Goal: Transaction & Acquisition: Purchase product/service

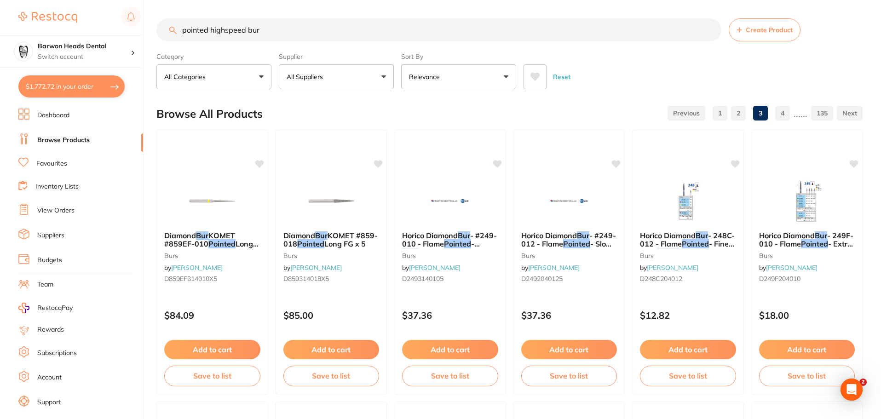
drag, startPoint x: 330, startPoint y: 29, endPoint x: 0, endPoint y: 34, distance: 329.8
click at [0, 34] on div "$1,772.72 Barwon Heads Dental Switch account Barwon Heads Dental Queenscliff Fa…" at bounding box center [440, 209] width 881 height 419
type input "patient glasses"
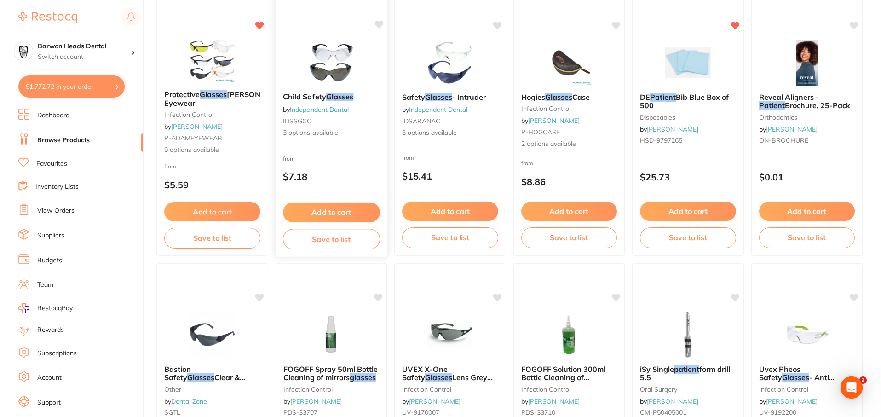
scroll to position [636, 0]
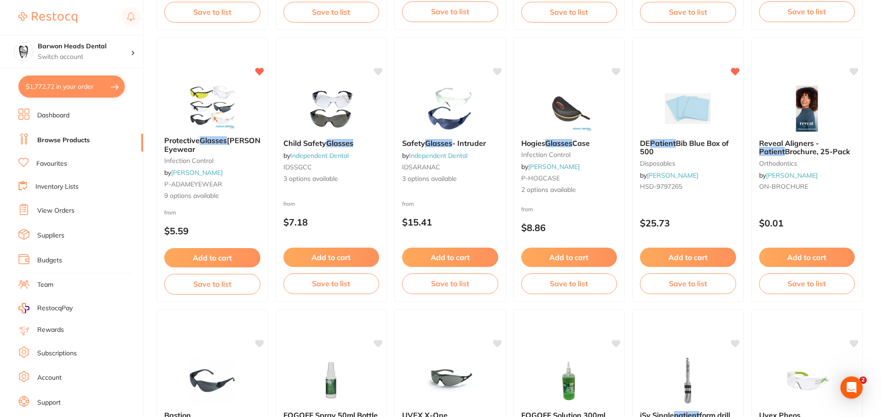
click at [82, 83] on button "$1,772.72 in your order" at bounding box center [71, 86] width 106 height 22
checkbox input "true"
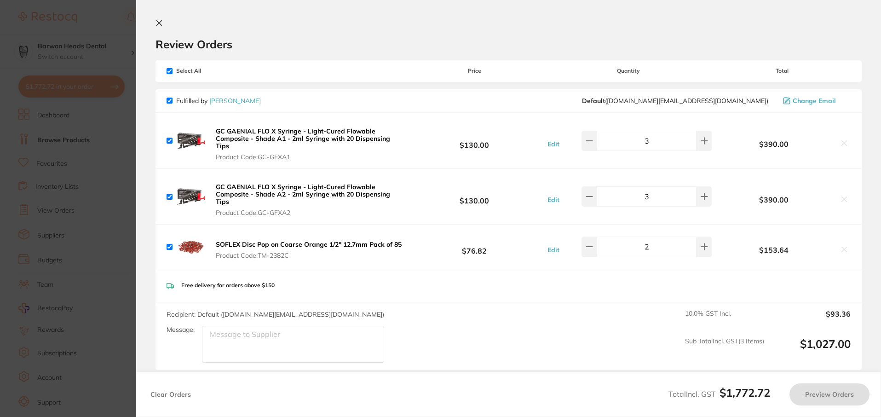
scroll to position [0, 0]
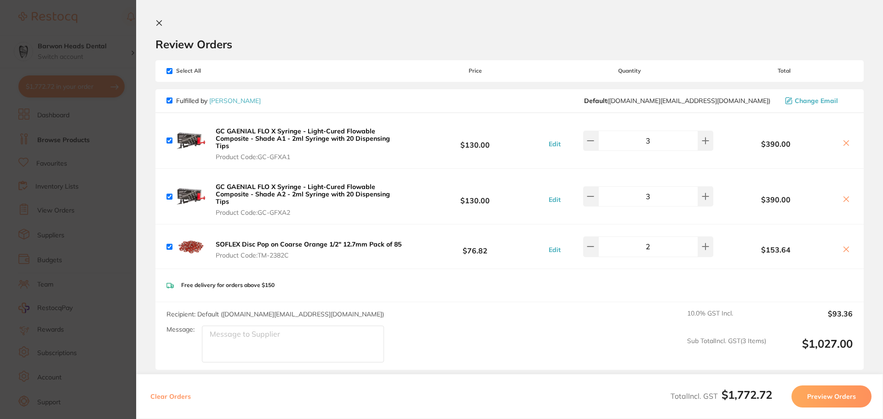
click at [161, 22] on icon at bounding box center [159, 23] width 5 height 5
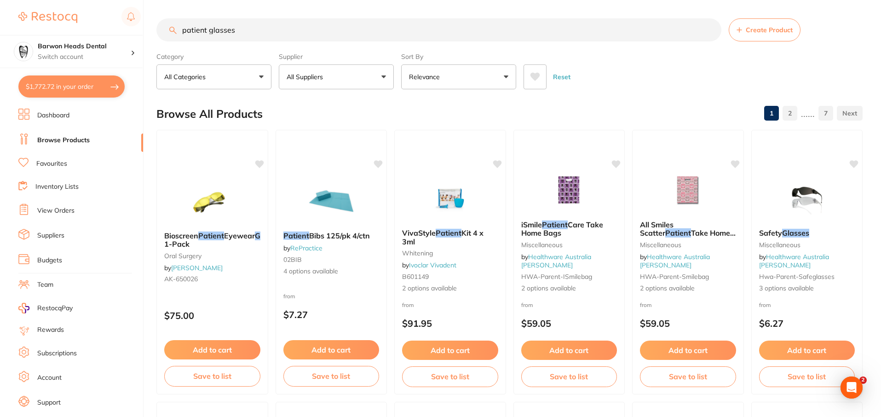
drag, startPoint x: 249, startPoint y: 27, endPoint x: 0, endPoint y: 19, distance: 249.4
click at [0, 27] on div "$1,772.72 Barwon Heads Dental Switch account Barwon Heads Dental Queenscliff Fa…" at bounding box center [440, 208] width 881 height 417
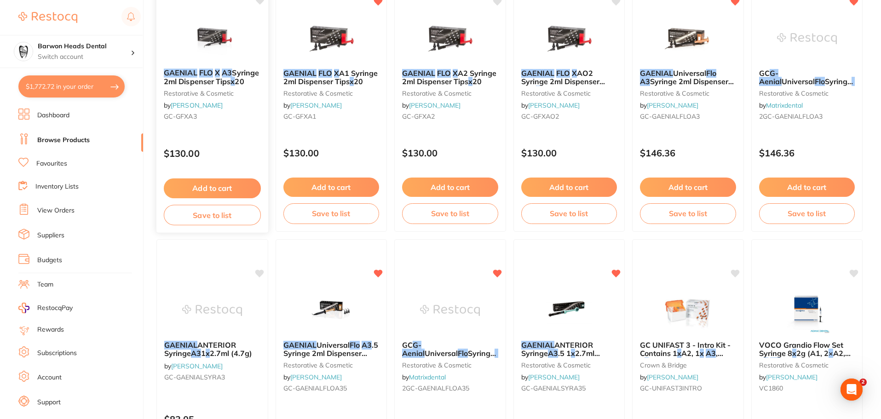
scroll to position [138, 0]
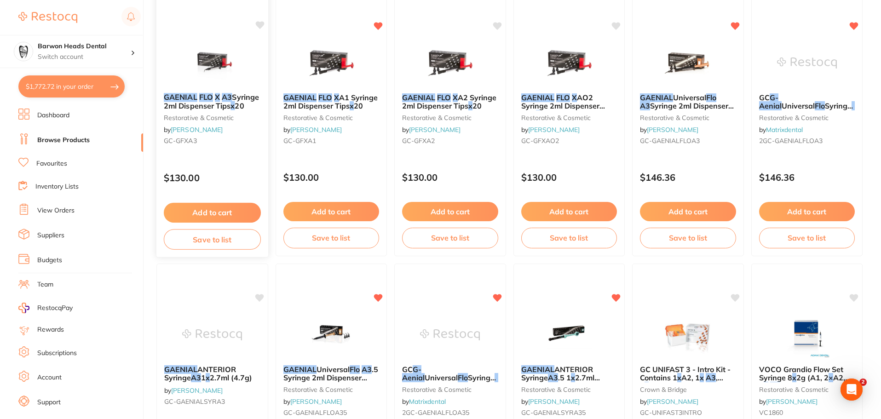
type input "gaenial flo x a3"
click at [221, 208] on button "Add to cart" at bounding box center [212, 213] width 97 height 20
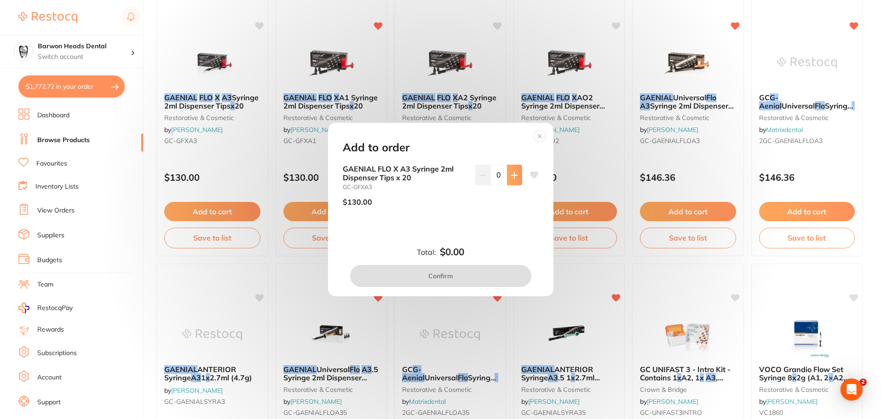
scroll to position [0, 0]
click at [517, 171] on button at bounding box center [514, 175] width 15 height 20
type input "1"
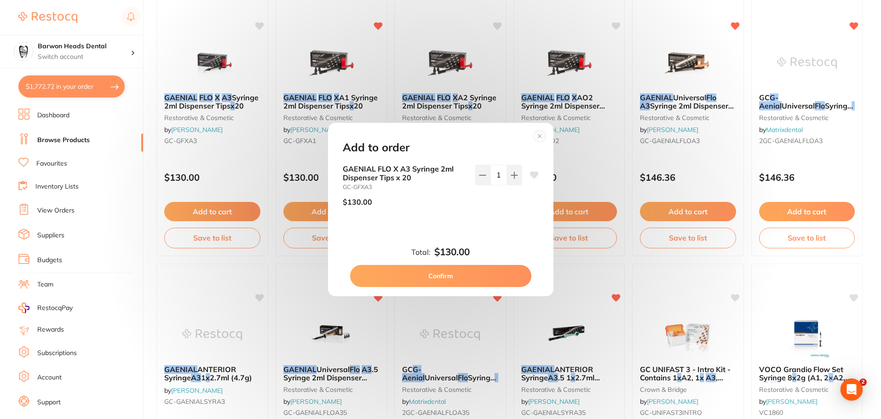
click at [477, 277] on button "Confirm" at bounding box center [440, 276] width 181 height 22
checkbox input "false"
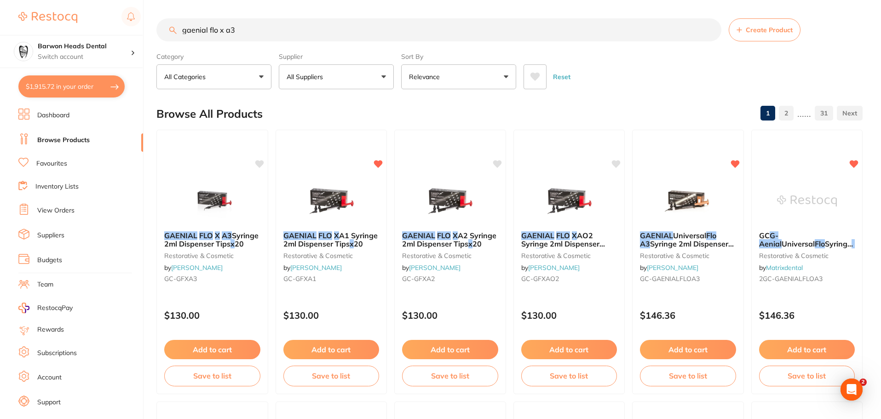
click at [79, 82] on button "$1,915.72 in your order" at bounding box center [71, 86] width 106 height 22
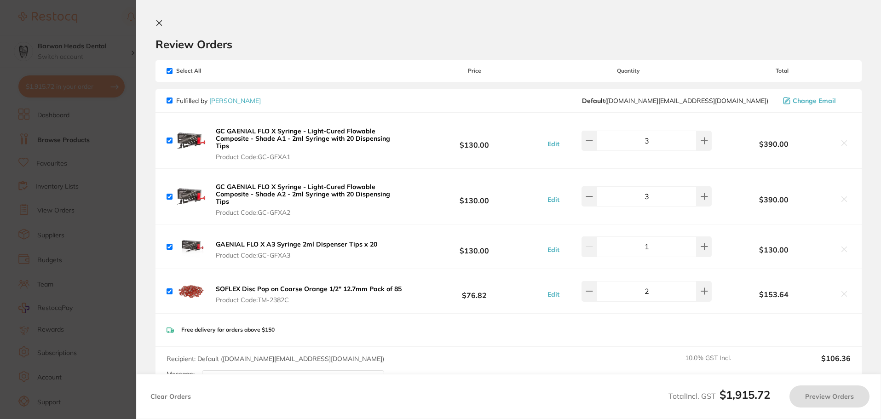
checkbox input "true"
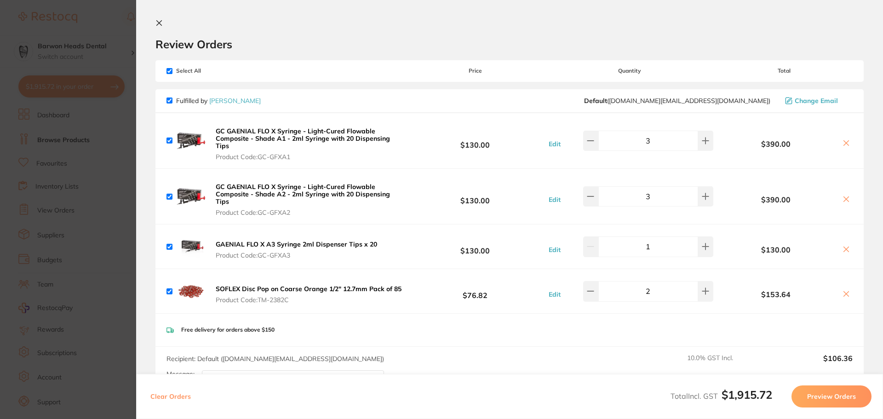
click at [160, 19] on section "Review Orders Your orders are being processed and we will notify you once we ha…" at bounding box center [509, 209] width 747 height 419
click at [158, 24] on icon at bounding box center [159, 23] width 5 height 5
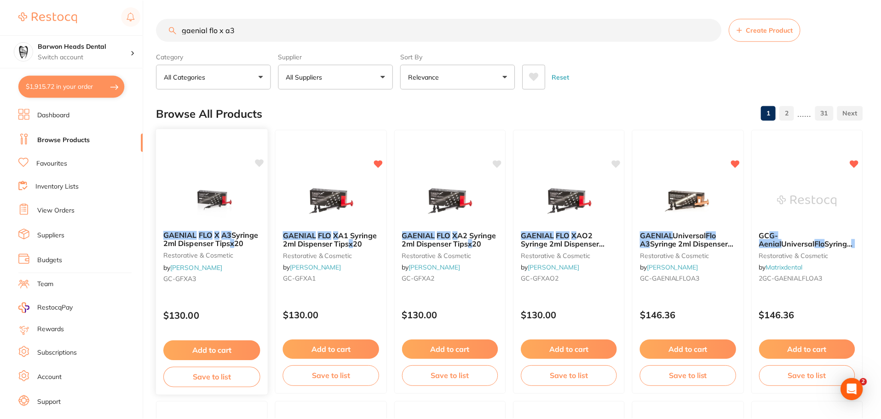
scroll to position [3, 0]
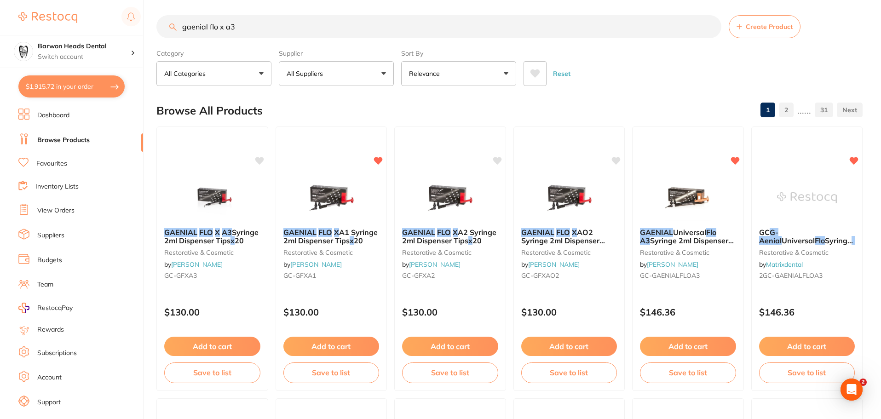
click at [735, 75] on div "Reset" at bounding box center [689, 70] width 332 height 32
drag, startPoint x: 259, startPoint y: 33, endPoint x: 79, endPoint y: 22, distance: 180.2
click at [79, 22] on div "$1,915.72 Barwon Heads Dental Switch account Barwon Heads Dental Queenscliff Fa…" at bounding box center [440, 206] width 881 height 419
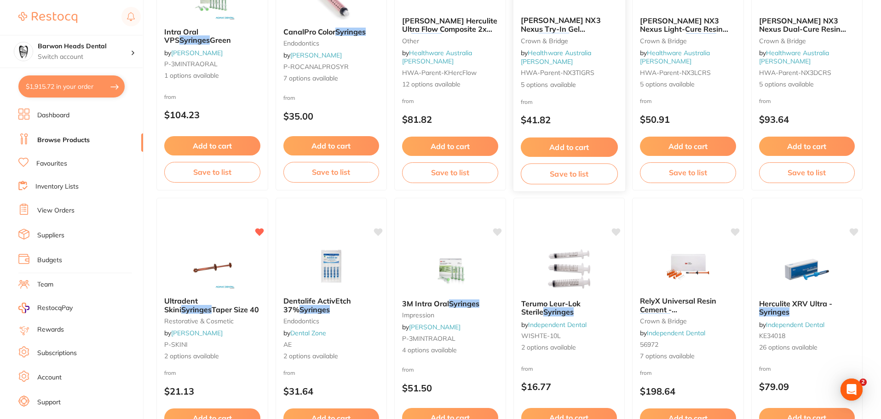
scroll to position [230, 0]
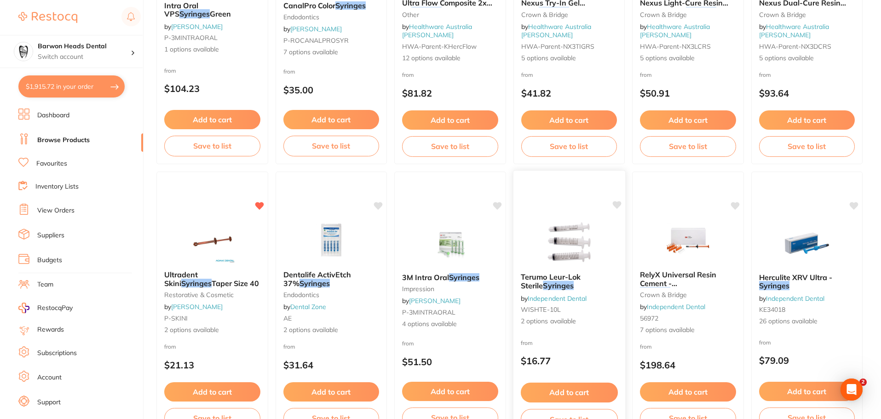
click at [580, 273] on span "Terumo Leur-Lok Sterile" at bounding box center [550, 281] width 60 height 18
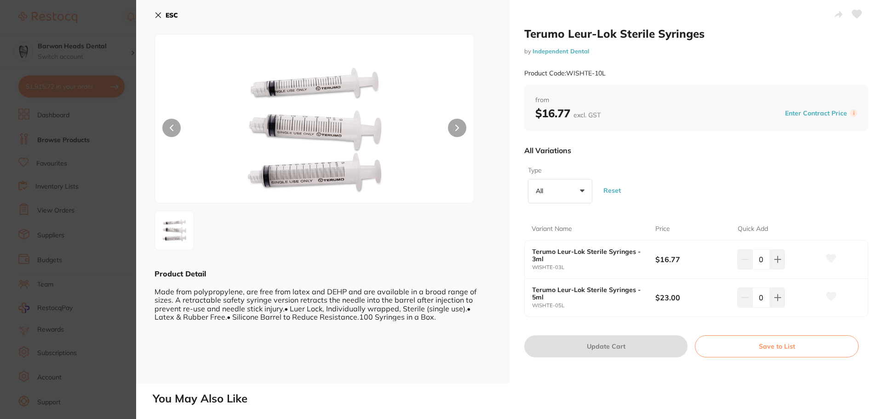
drag, startPoint x: 776, startPoint y: 299, endPoint x: 703, endPoint y: 374, distance: 105.0
click at [722, 409] on div "Terumo Leur-Lok Sterile Syringes by Independent Dental Product Code: WISHTE-10L…" at bounding box center [509, 209] width 747 height 419
click at [696, 372] on div "Terumo Leur-Lok Sterile Syringes by Independent Dental Product Code: WISHTE-10L…" at bounding box center [696, 191] width 373 height 383
click at [161, 12] on icon at bounding box center [158, 14] width 7 height 7
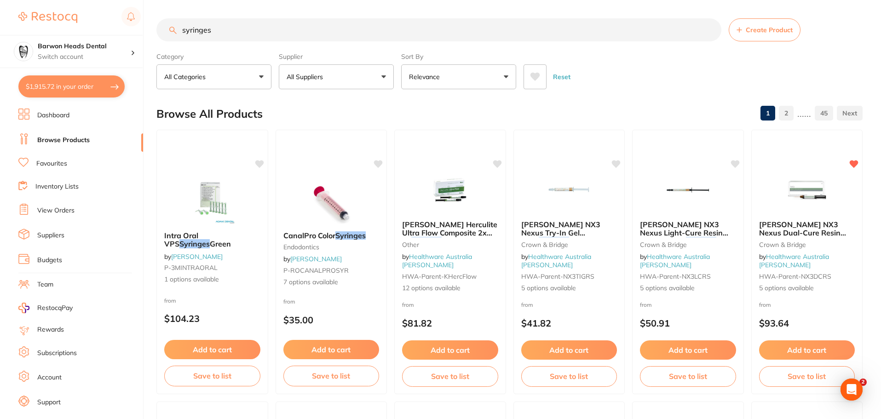
click at [273, 28] on input "syringes" at bounding box center [438, 29] width 565 height 23
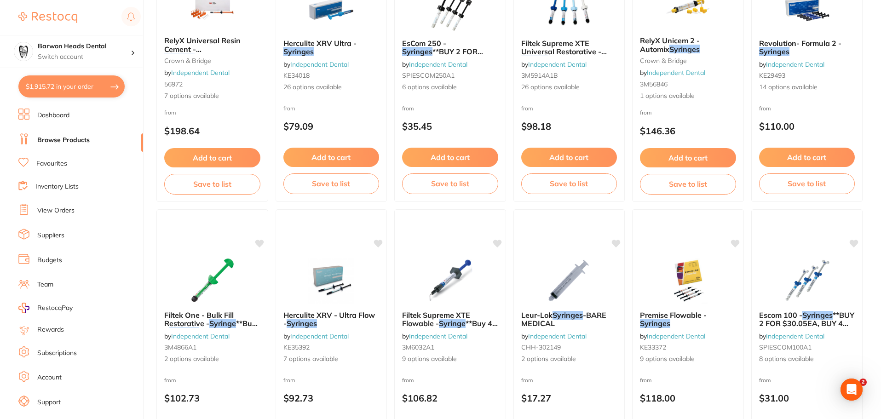
scroll to position [782, 0]
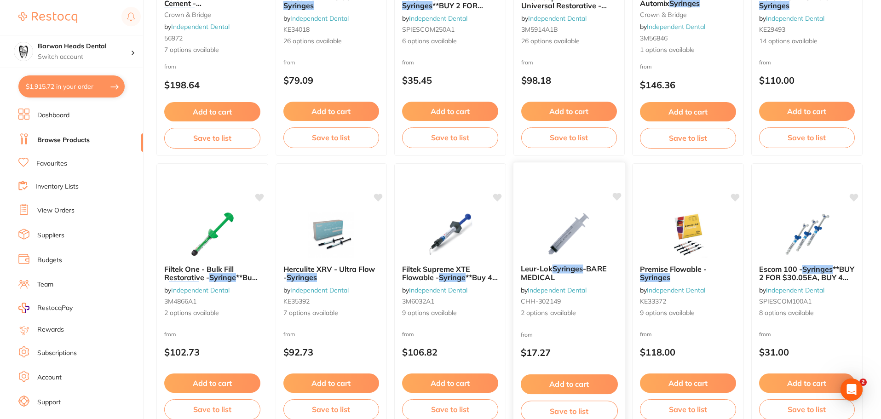
type input "syringes 5mm"
click at [570, 269] on em "Syringes" at bounding box center [567, 268] width 31 height 9
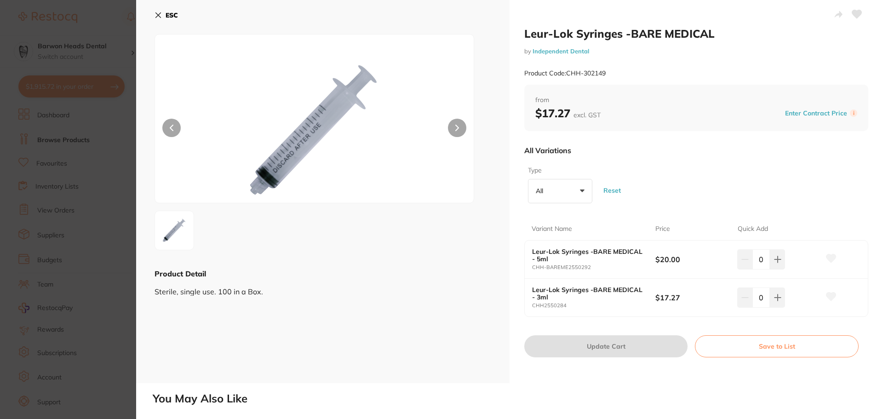
click at [158, 17] on icon at bounding box center [158, 14] width 7 height 7
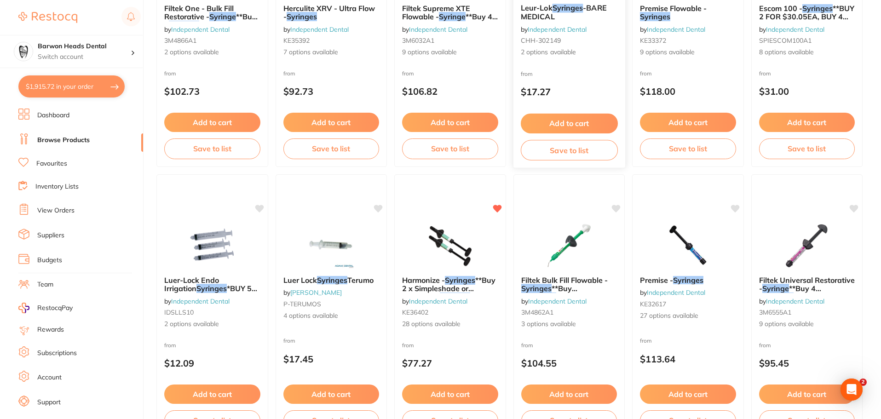
scroll to position [1104, 0]
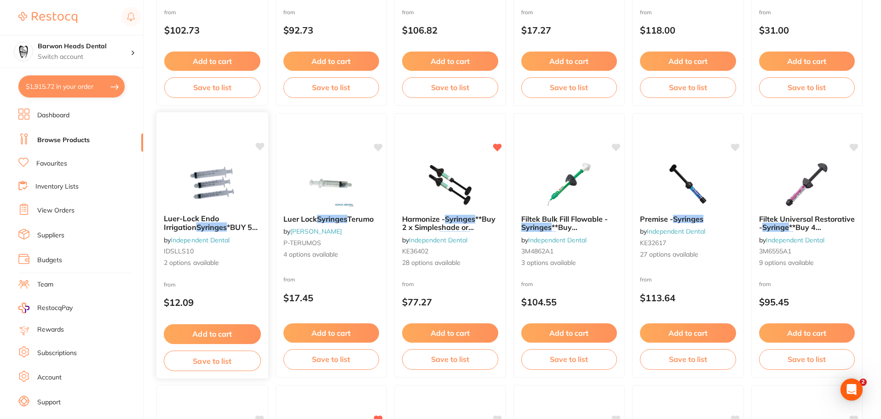
click at [229, 229] on span "*BUY 5 GET 1 FREE*" at bounding box center [211, 232] width 94 height 18
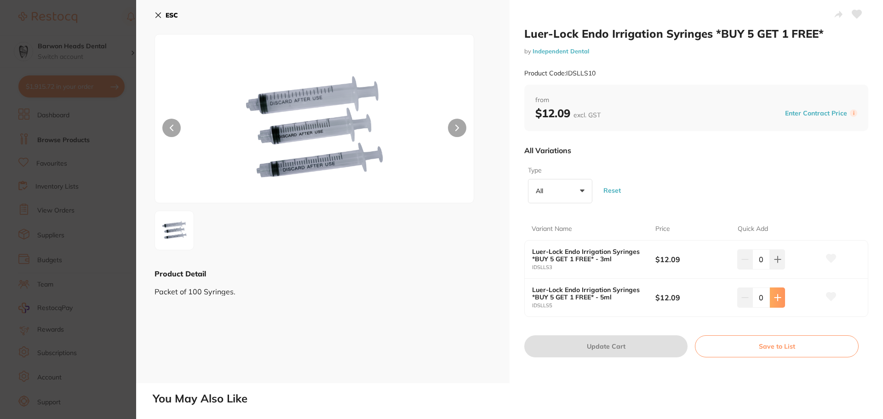
click at [777, 270] on button at bounding box center [777, 259] width 15 height 20
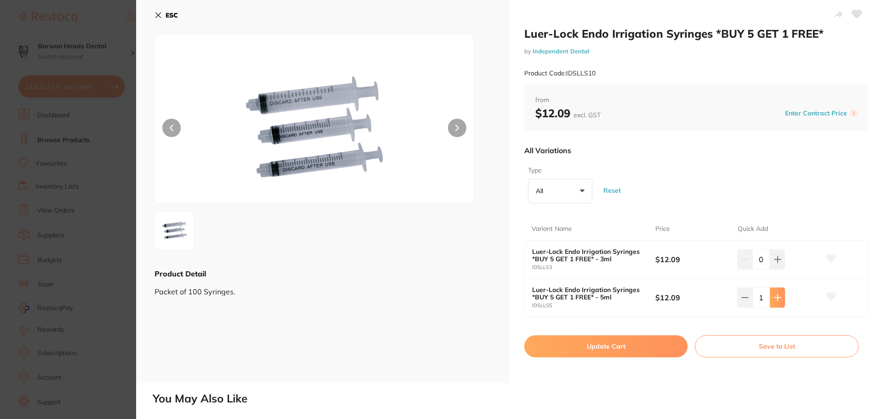
click at [777, 270] on button at bounding box center [777, 259] width 15 height 20
click at [777, 263] on icon at bounding box center [777, 259] width 7 height 7
type input "5"
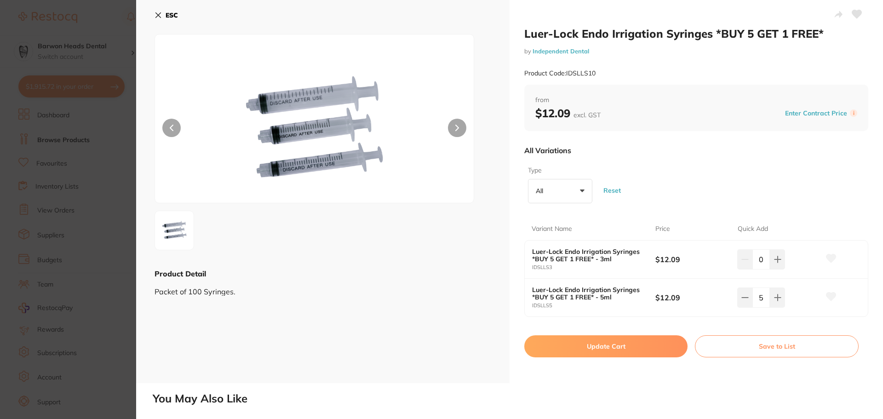
click at [616, 345] on button "Update Cart" at bounding box center [605, 346] width 163 height 22
checkbox input "false"
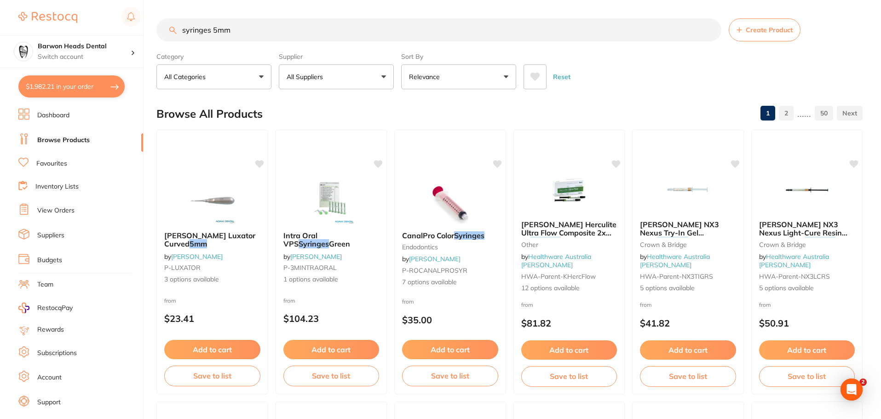
click at [76, 80] on button "$1,982.21 in your order" at bounding box center [71, 86] width 106 height 22
checkbox input "true"
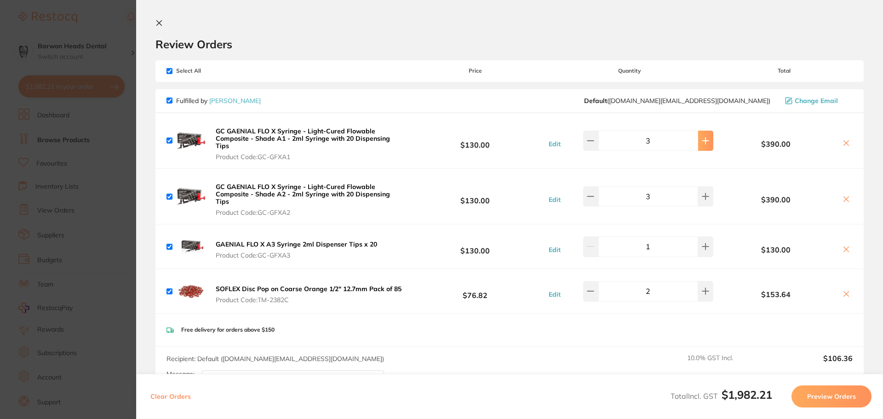
click at [702, 138] on icon at bounding box center [705, 140] width 7 height 7
type input "6"
click at [700, 151] on button at bounding box center [705, 141] width 15 height 20
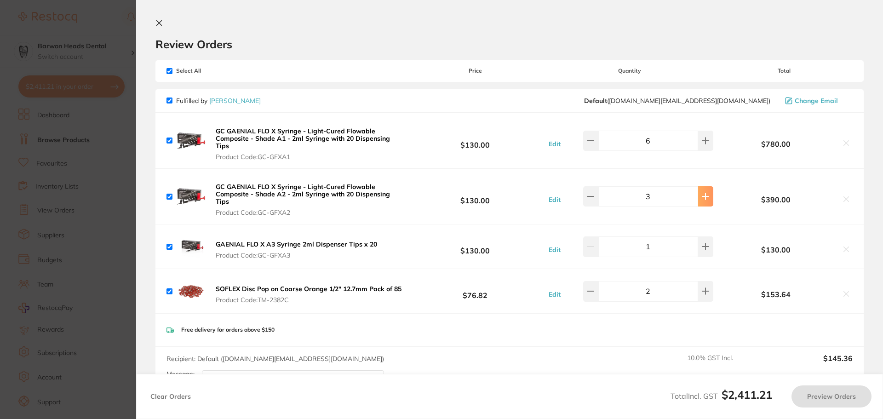
type input "4"
click at [700, 151] on button at bounding box center [705, 141] width 15 height 20
type input "5"
click at [700, 151] on button at bounding box center [705, 141] width 15 height 20
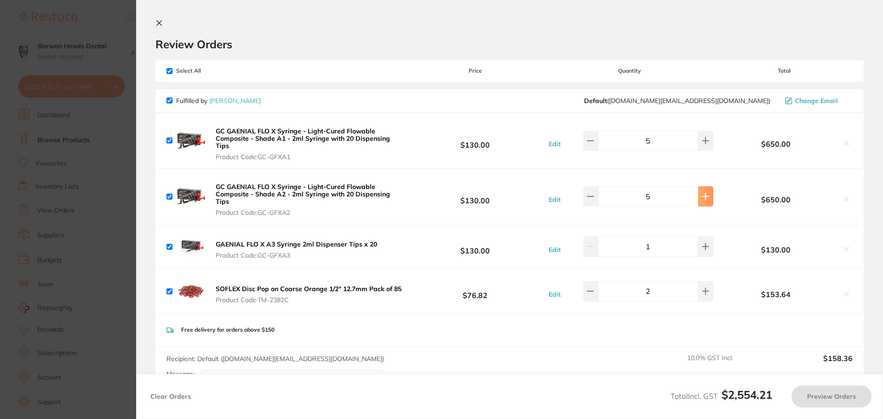
type input "6"
type input "3"
click at [702, 144] on icon at bounding box center [705, 140] width 7 height 7
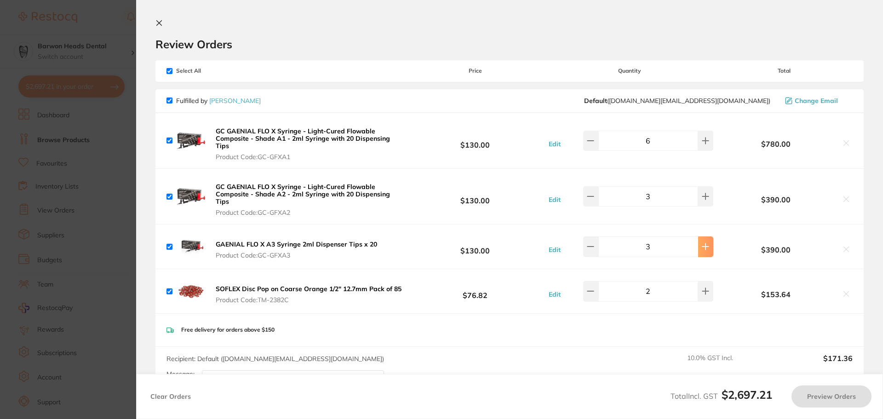
click at [702, 144] on icon at bounding box center [705, 140] width 7 height 7
type input "3"
click at [420, 24] on div "Review Orders" at bounding box center [509, 35] width 708 height 32
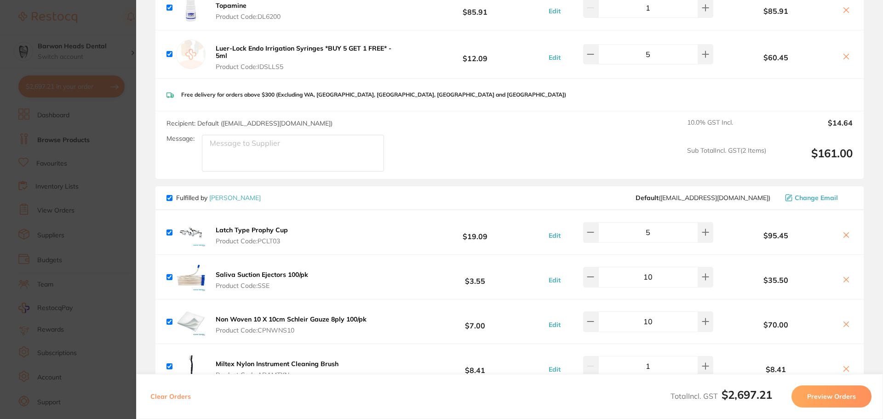
scroll to position [690, 0]
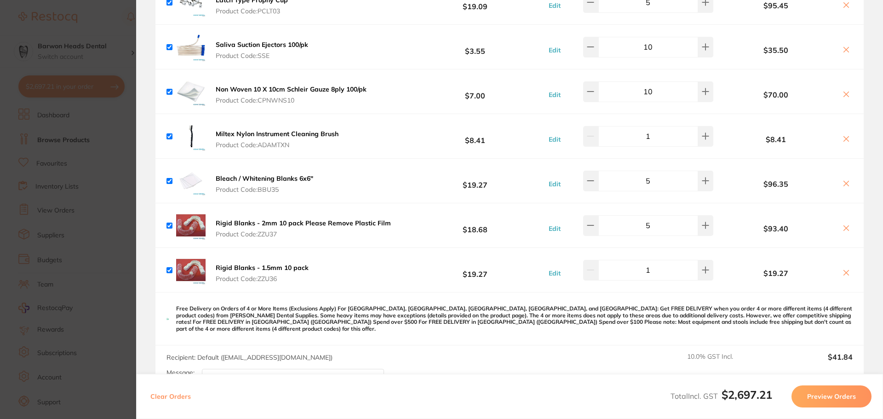
click at [844, 135] on icon at bounding box center [846, 138] width 7 height 7
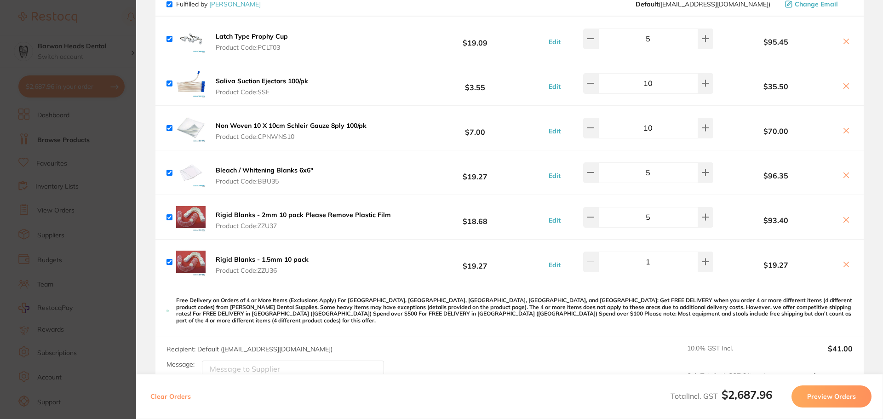
checkbox input "true"
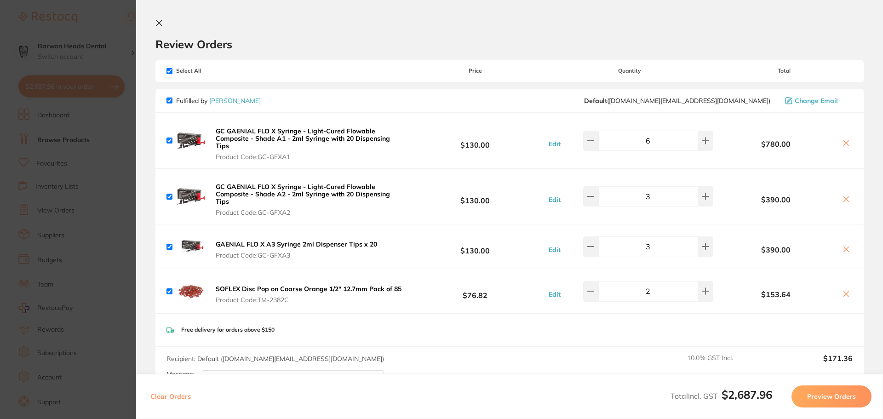
scroll to position [0, 0]
click at [704, 144] on icon at bounding box center [705, 140] width 7 height 7
type input "6"
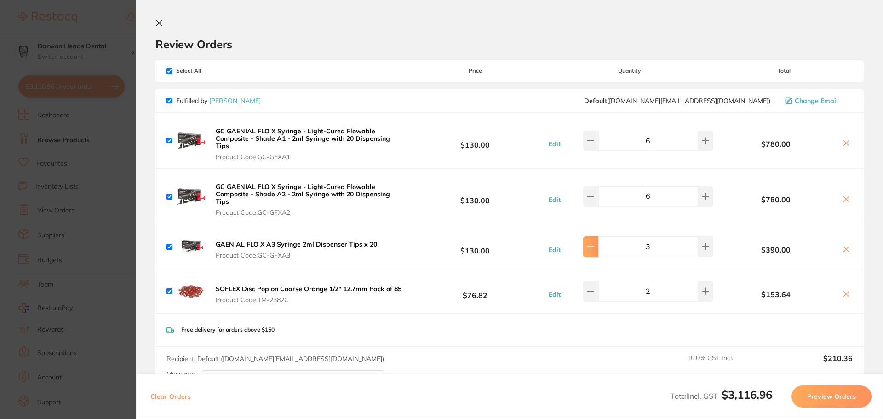
click at [594, 144] on icon at bounding box center [590, 140] width 7 height 7
type input "2"
click at [594, 144] on icon at bounding box center [590, 140] width 7 height 7
type input "5"
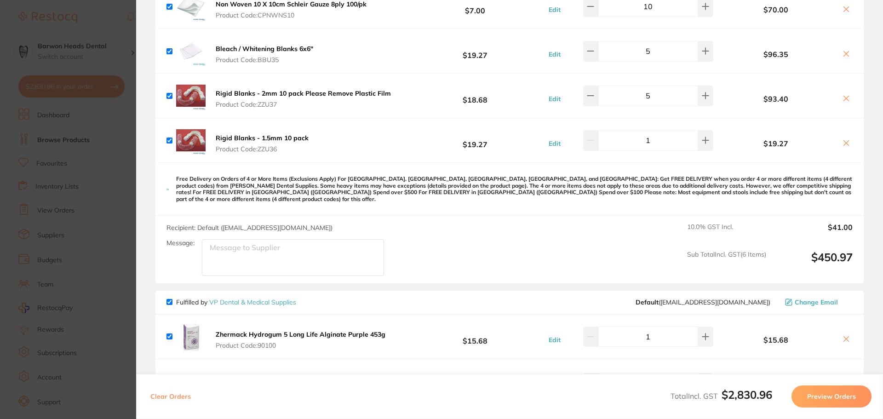
scroll to position [920, 0]
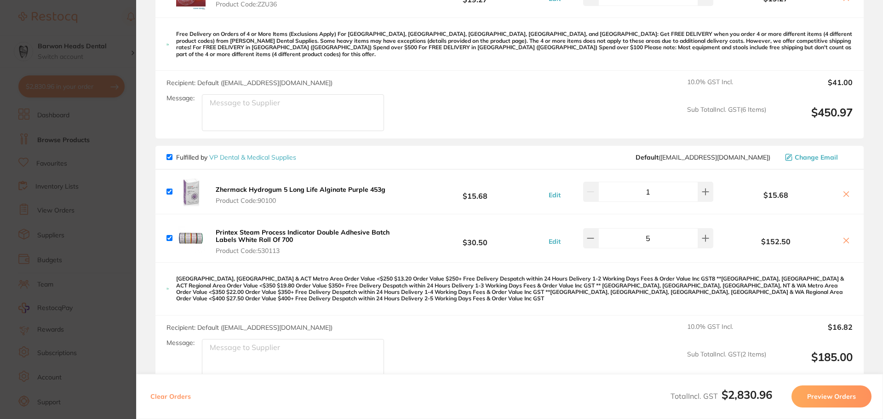
click at [849, 190] on button at bounding box center [846, 195] width 13 height 10
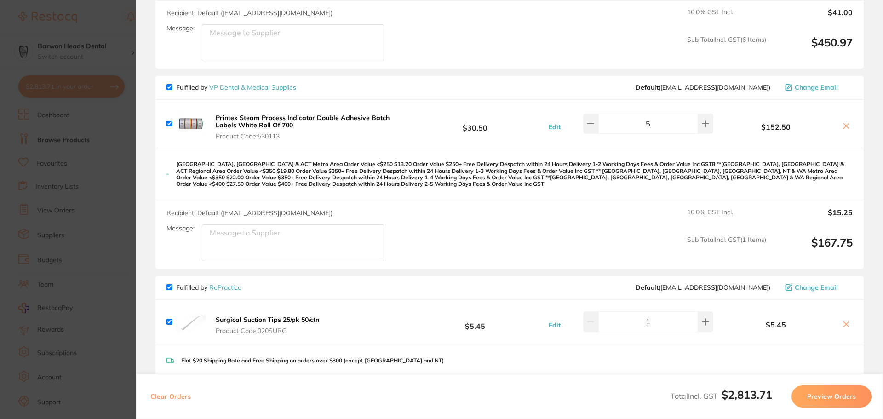
checkbox input "true"
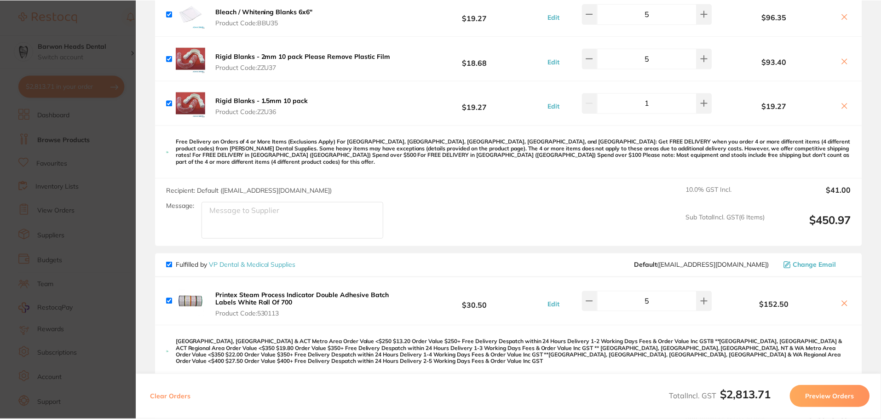
scroll to position [874, 0]
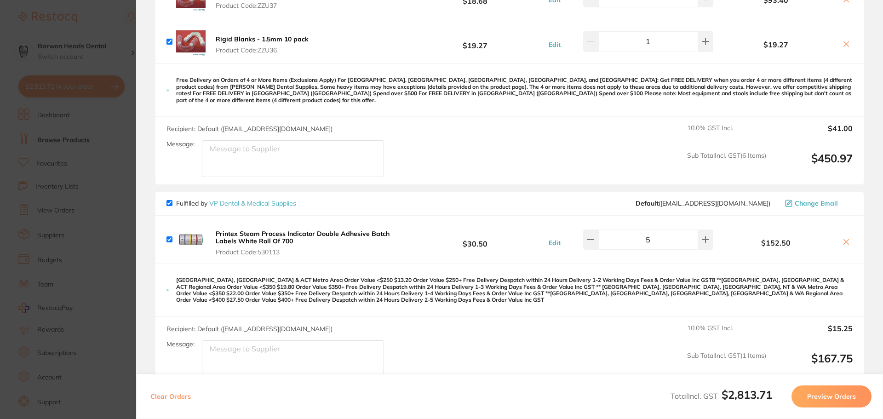
click at [236, 199] on link "VP Dental & Medical Supplies" at bounding box center [252, 203] width 87 height 8
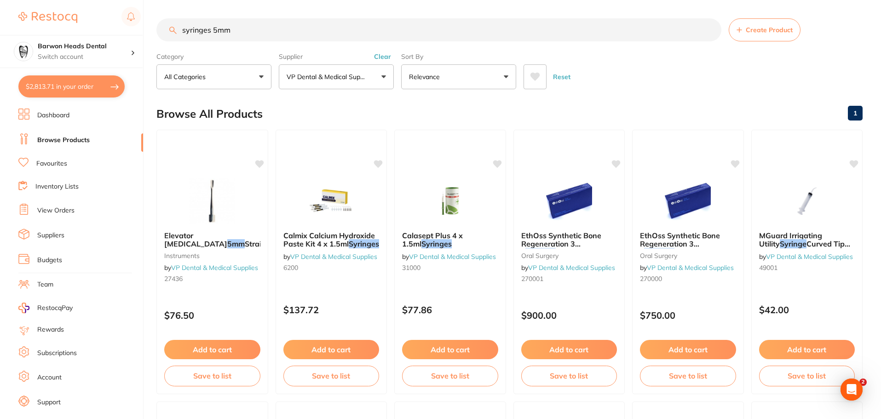
click at [270, 37] on input "syringes 5mm" at bounding box center [438, 29] width 565 height 23
click at [211, 33] on input "syringes 5mm" at bounding box center [438, 29] width 565 height 23
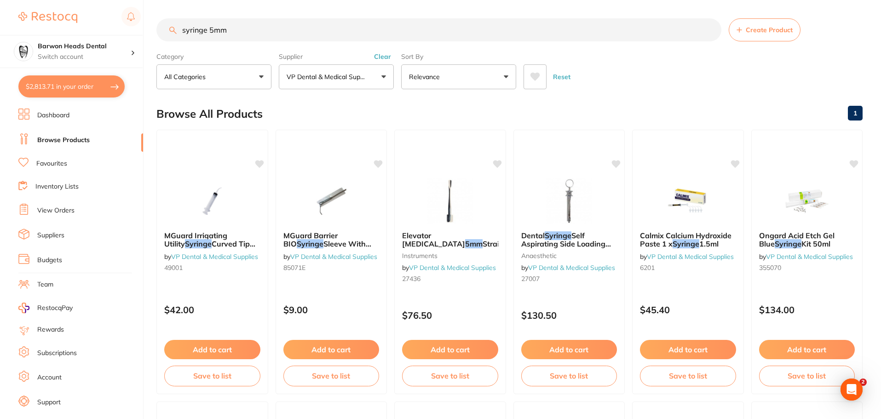
drag, startPoint x: 225, startPoint y: 31, endPoint x: 208, endPoint y: 33, distance: 17.1
click at [208, 33] on input "syringe 5mm" at bounding box center [438, 29] width 565 height 23
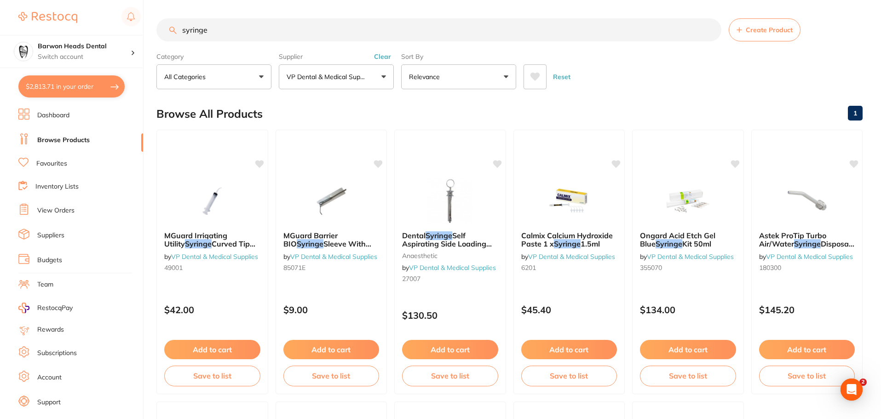
click at [76, 92] on button "$2,813.71 in your order" at bounding box center [71, 86] width 106 height 22
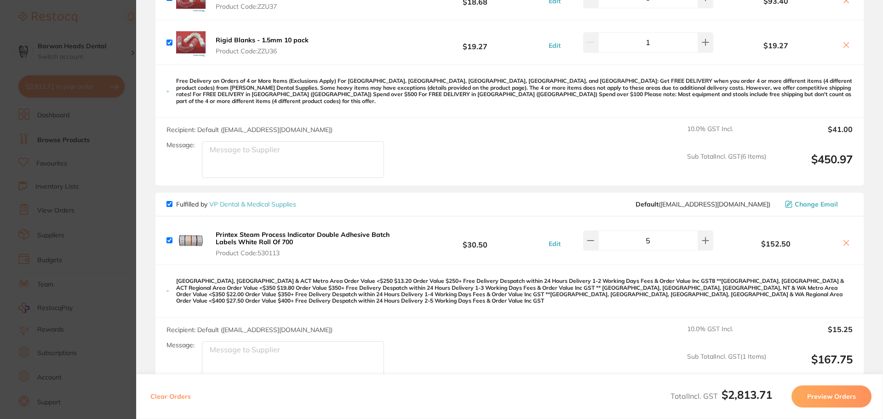
scroll to position [856, 0]
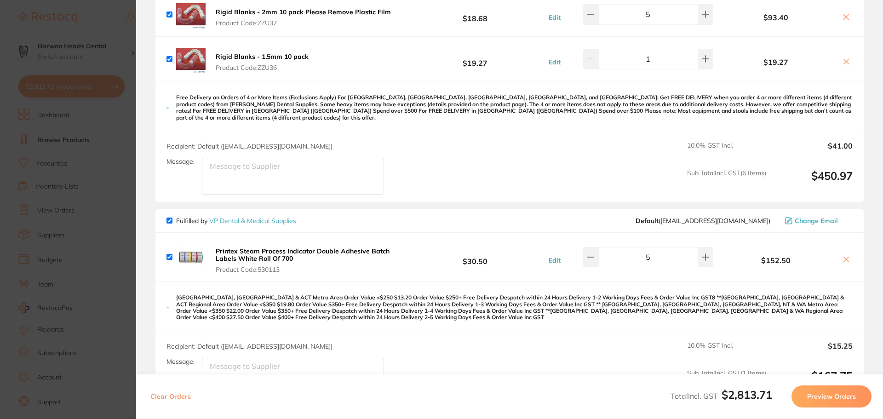
click at [122, 58] on section "Update RRP Set your pre negotiated price for this item. Item Agreed RRP (excl. …" at bounding box center [441, 209] width 883 height 419
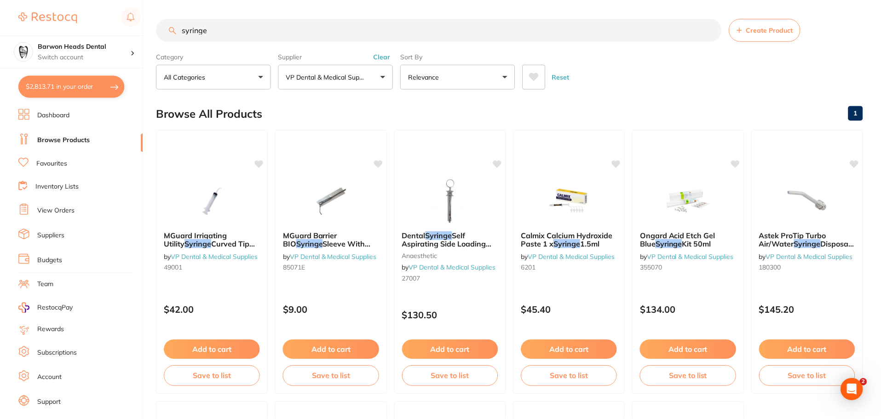
scroll to position [3, 0]
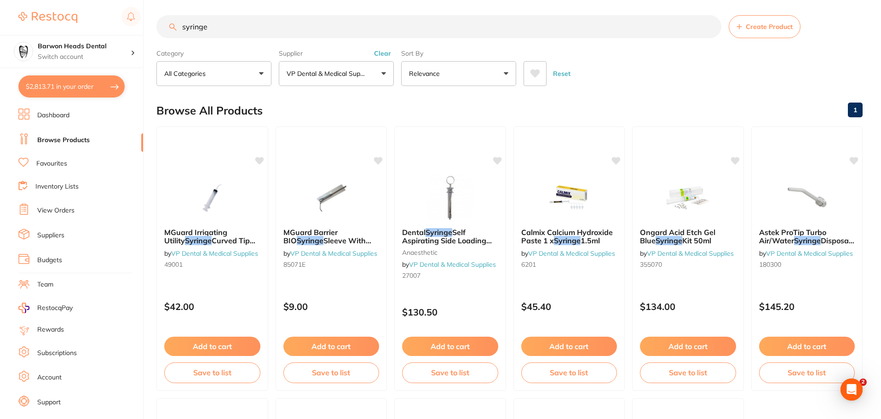
drag, startPoint x: 261, startPoint y: 29, endPoint x: 80, endPoint y: 24, distance: 180.8
click at [80, 24] on div "$2,813.71 Barwon Heads Dental Switch account Barwon Heads Dental Queenscliff Fa…" at bounding box center [440, 206] width 881 height 419
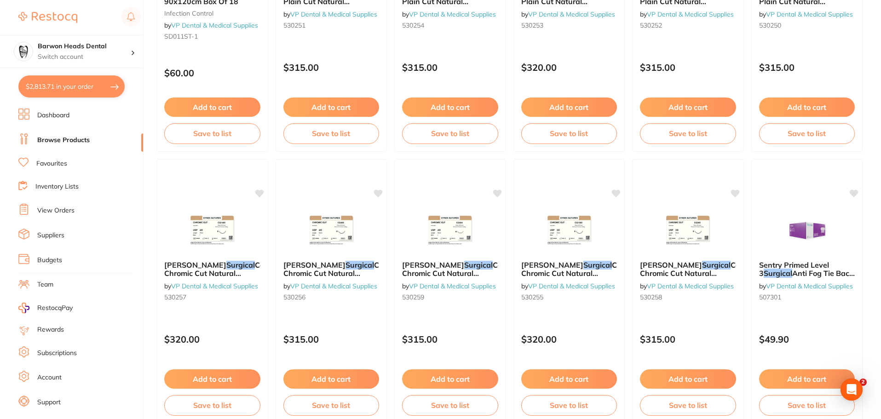
scroll to position [828, 0]
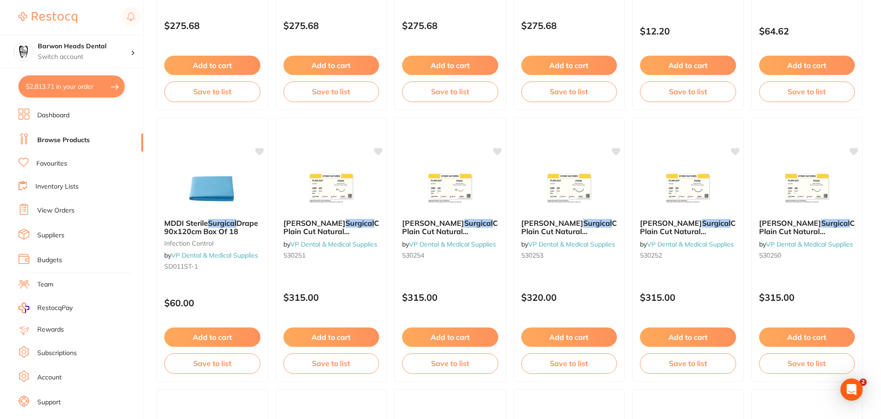
click at [86, 86] on button "$2,813.71 in your order" at bounding box center [71, 86] width 106 height 22
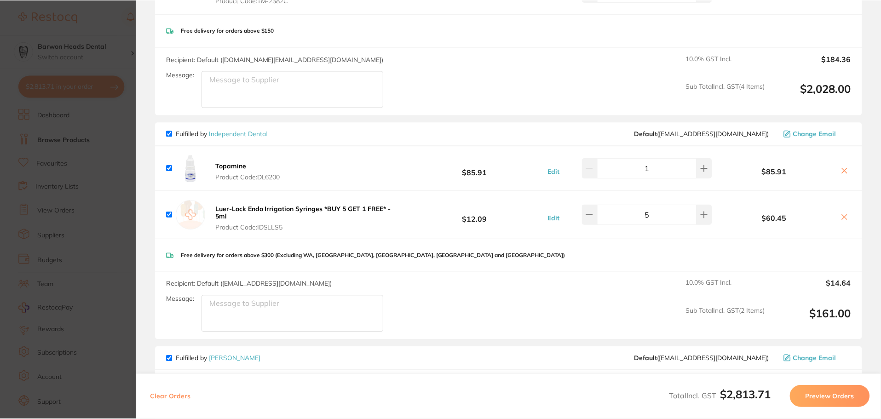
scroll to position [304, 0]
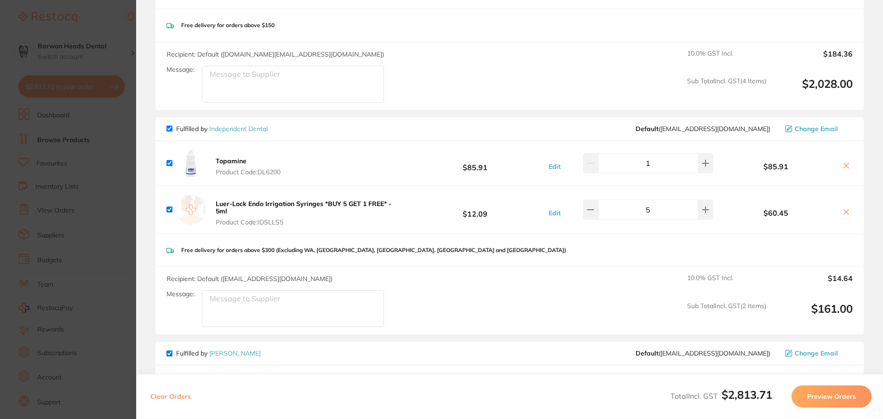
drag, startPoint x: 438, startPoint y: 264, endPoint x: 447, endPoint y: 274, distance: 13.0
click at [445, 271] on div "Recipient: Default ( [EMAIL_ADDRESS][DOMAIN_NAME] ) Message: 10.0 % GST Incl. $…" at bounding box center [509, 301] width 708 height 68
click at [258, 125] on link "Independent Dental" at bounding box center [238, 129] width 58 height 8
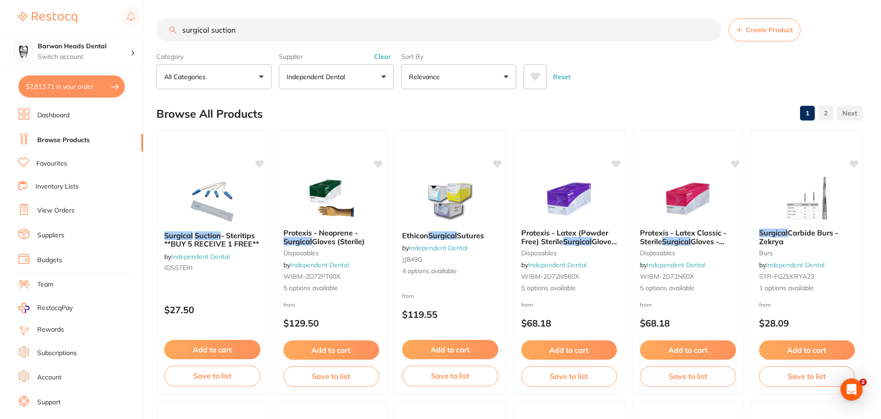
drag, startPoint x: 267, startPoint y: 27, endPoint x: 14, endPoint y: 28, distance: 253.0
click at [14, 28] on div "$2,813.71 Barwon Heads Dental Switch account Barwon Heads Dental Queenscliff Fa…" at bounding box center [440, 209] width 881 height 419
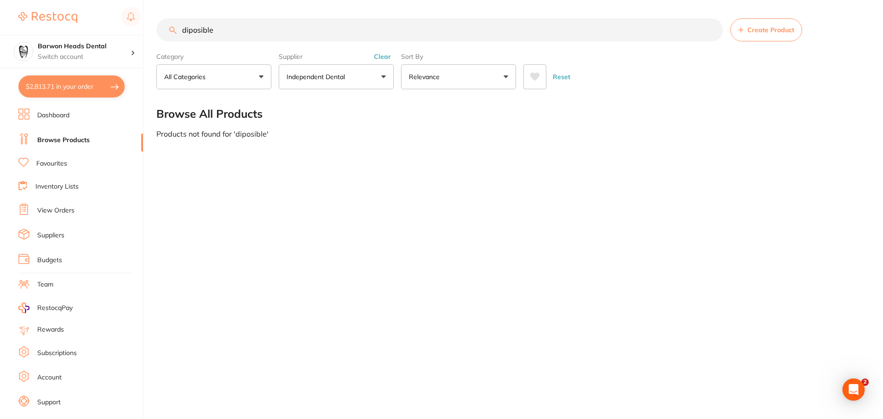
drag, startPoint x: 202, startPoint y: 27, endPoint x: 207, endPoint y: 26, distance: 5.6
click at [203, 27] on input "diposible" at bounding box center [439, 29] width 567 height 23
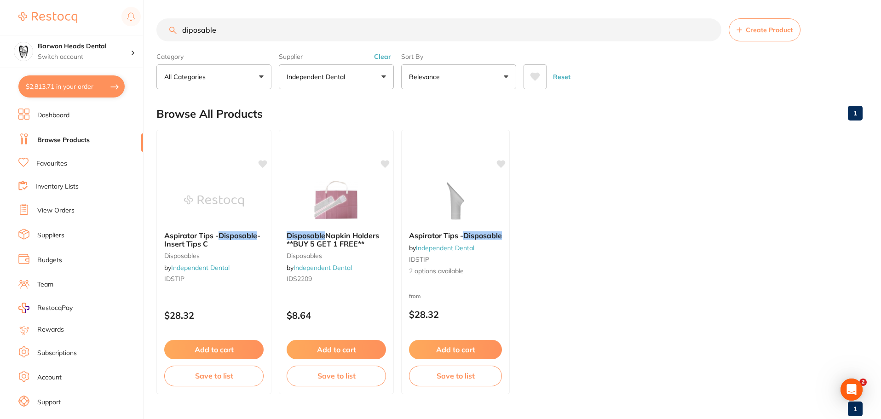
click at [228, 32] on input "diposable" at bounding box center [438, 29] width 565 height 23
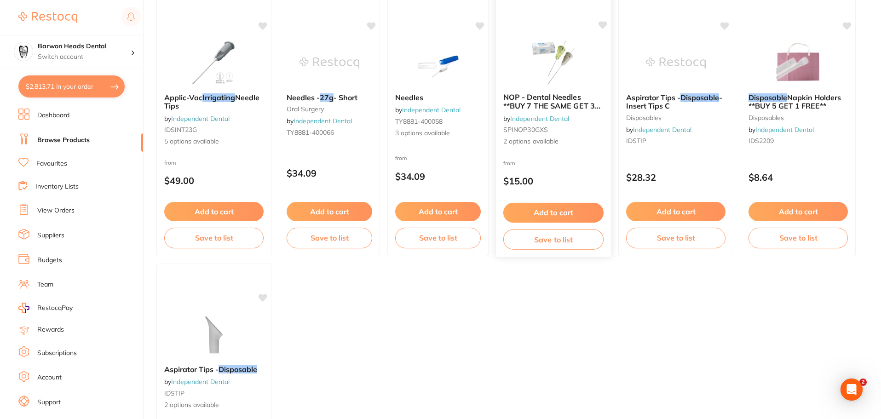
scroll to position [92, 0]
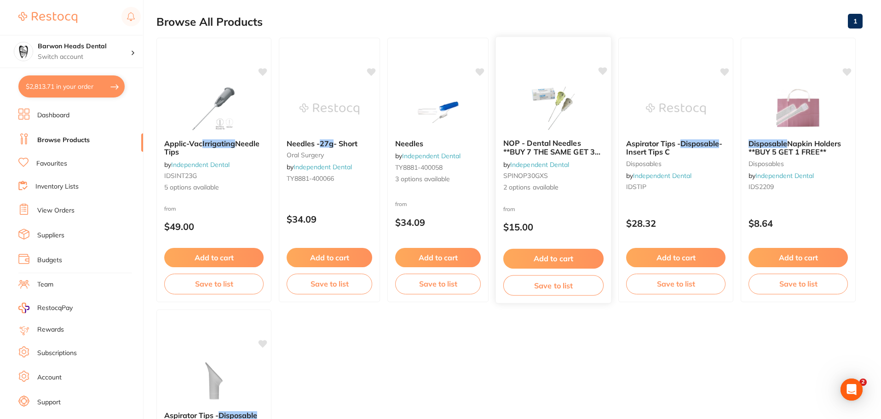
type input "diposable irrigation 27g"
click at [564, 149] on span "NOP - Dental Needles **BUY 7 THE SAME GET 3 FREE!**" at bounding box center [551, 151] width 97 height 26
click at [558, 100] on img at bounding box center [553, 108] width 60 height 46
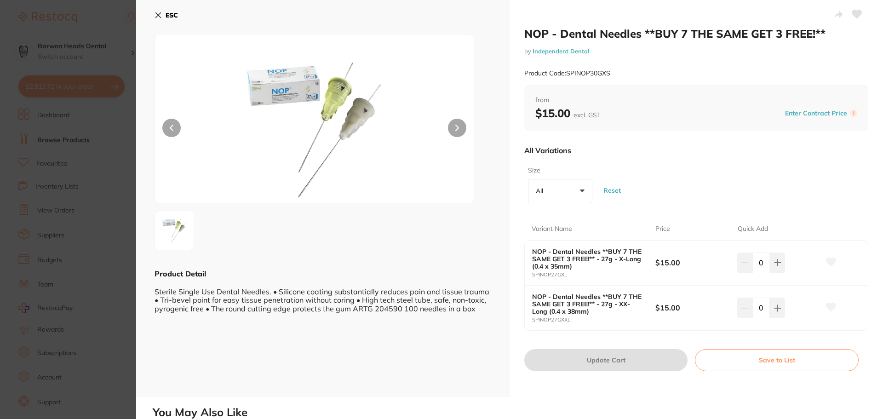
click at [155, 12] on icon at bounding box center [158, 14] width 7 height 7
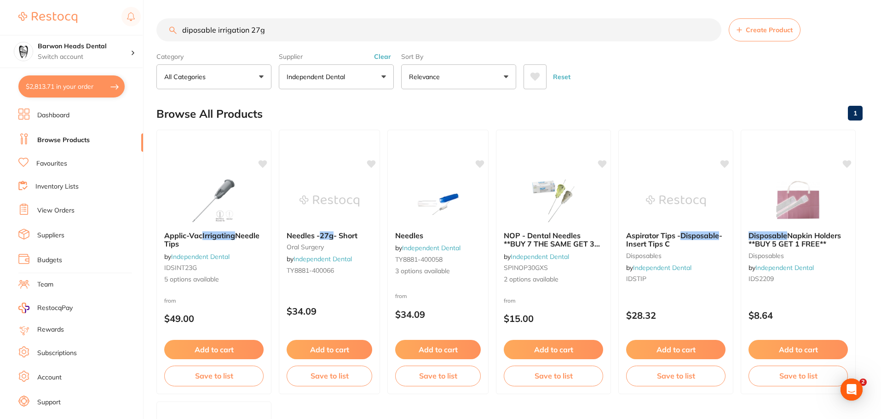
click at [277, 25] on input "diposable irrigation 27g" at bounding box center [438, 29] width 565 height 23
click at [387, 57] on button "Clear" at bounding box center [382, 56] width 23 height 8
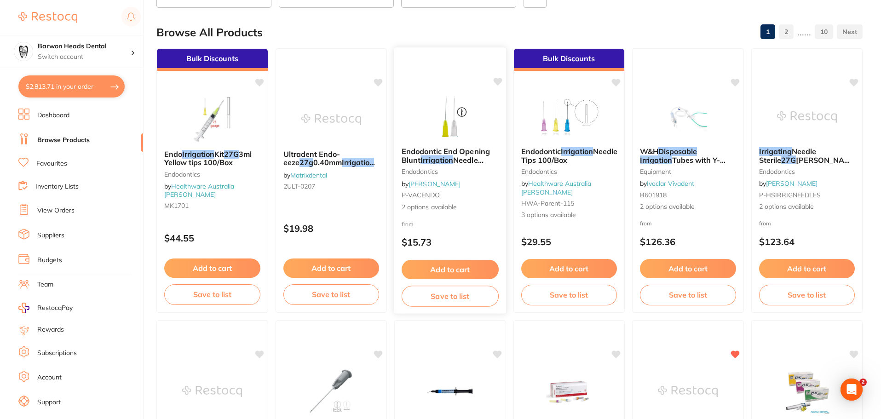
scroll to position [46, 0]
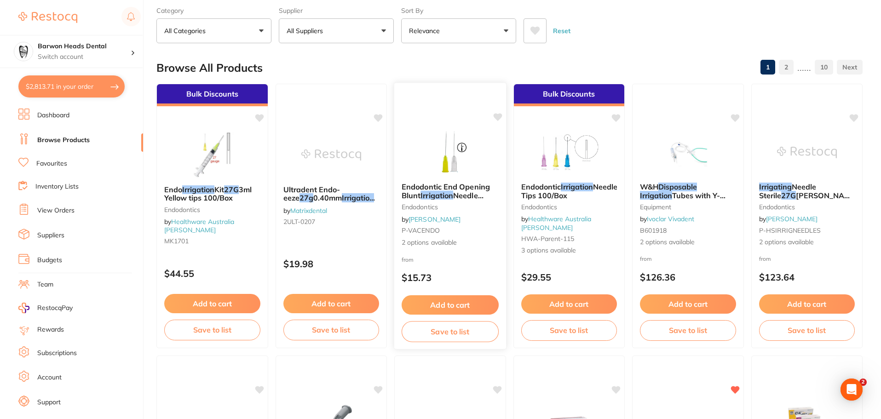
click at [454, 307] on button "Add to cart" at bounding box center [450, 305] width 97 height 20
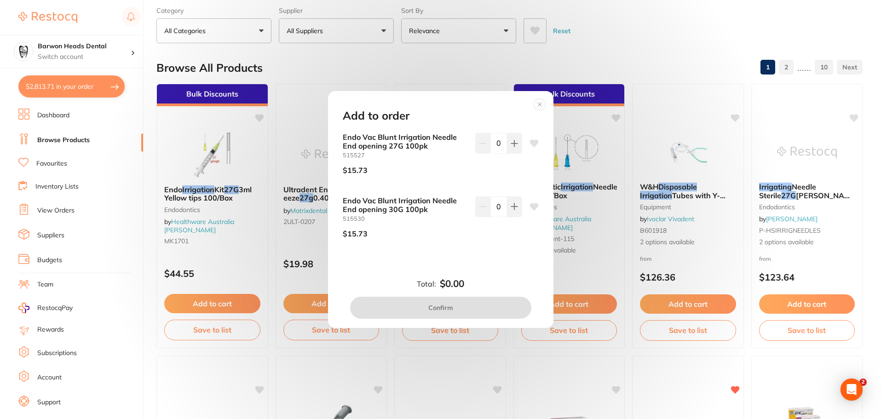
scroll to position [0, 0]
click at [515, 144] on icon at bounding box center [514, 143] width 7 height 7
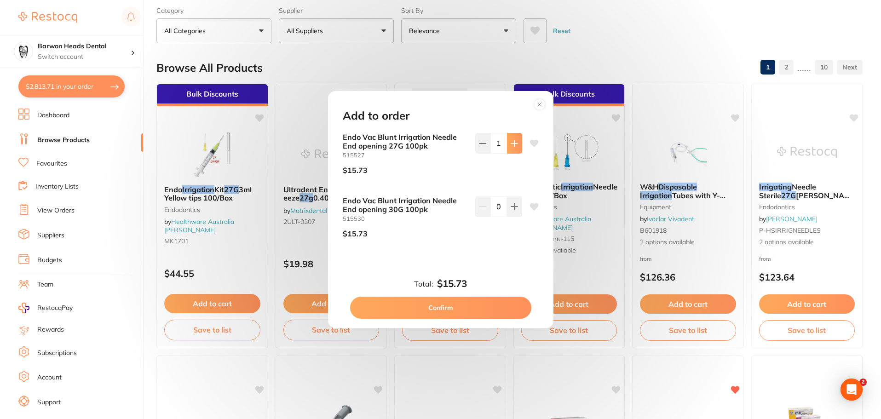
click at [515, 144] on icon at bounding box center [514, 143] width 7 height 7
click at [479, 143] on icon at bounding box center [482, 143] width 6 height 0
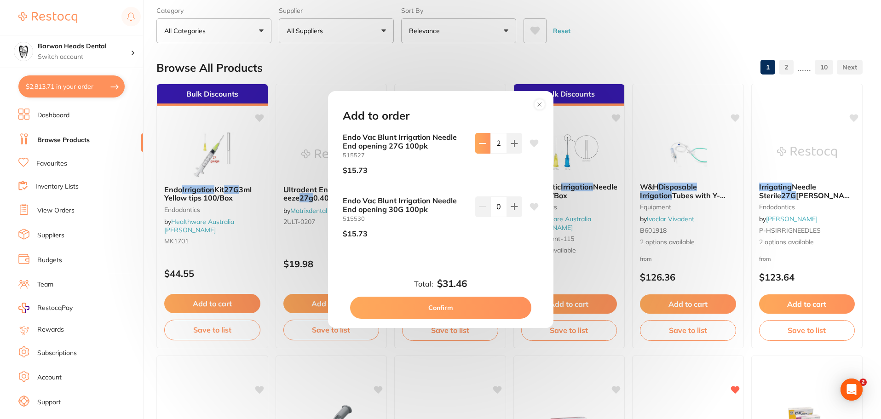
click at [482, 149] on button at bounding box center [482, 143] width 15 height 20
type input "1"
click at [428, 312] on button "Confirm" at bounding box center [440, 308] width 181 height 22
checkbox input "false"
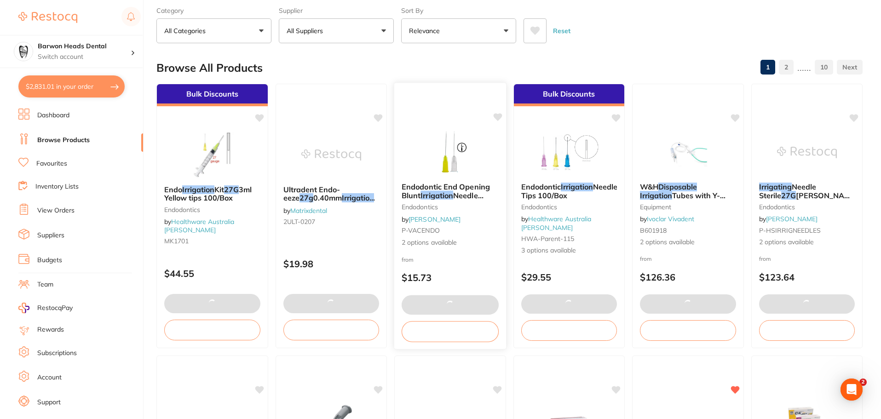
click at [456, 120] on div "Endodontic End Opening Blunt Irrigation Needle 100/pk endodontics by [PERSON_NA…" at bounding box center [450, 215] width 113 height 267
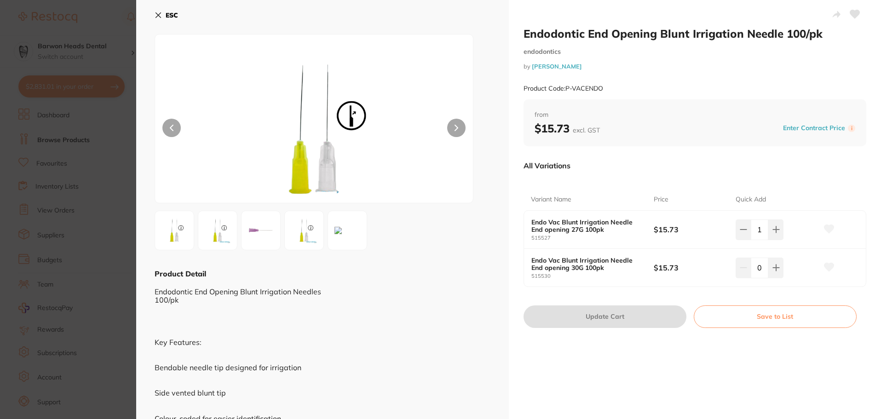
scroll to position [0, 0]
